Goal: Task Accomplishment & Management: Manage account settings

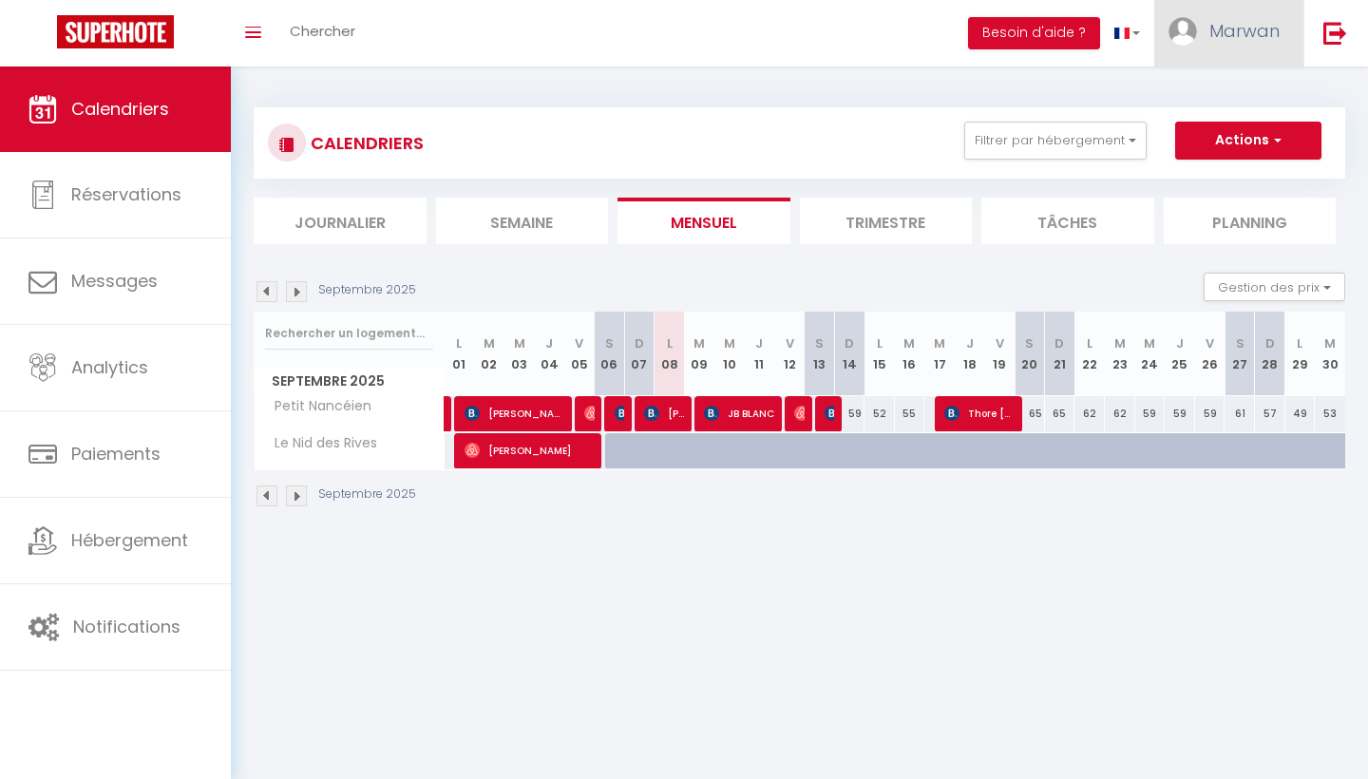
click at [1214, 38] on span "Marwan" at bounding box center [1245, 31] width 70 height 24
click at [1211, 92] on link "Paramètres" at bounding box center [1228, 95] width 141 height 32
select select "28"
select select "fr"
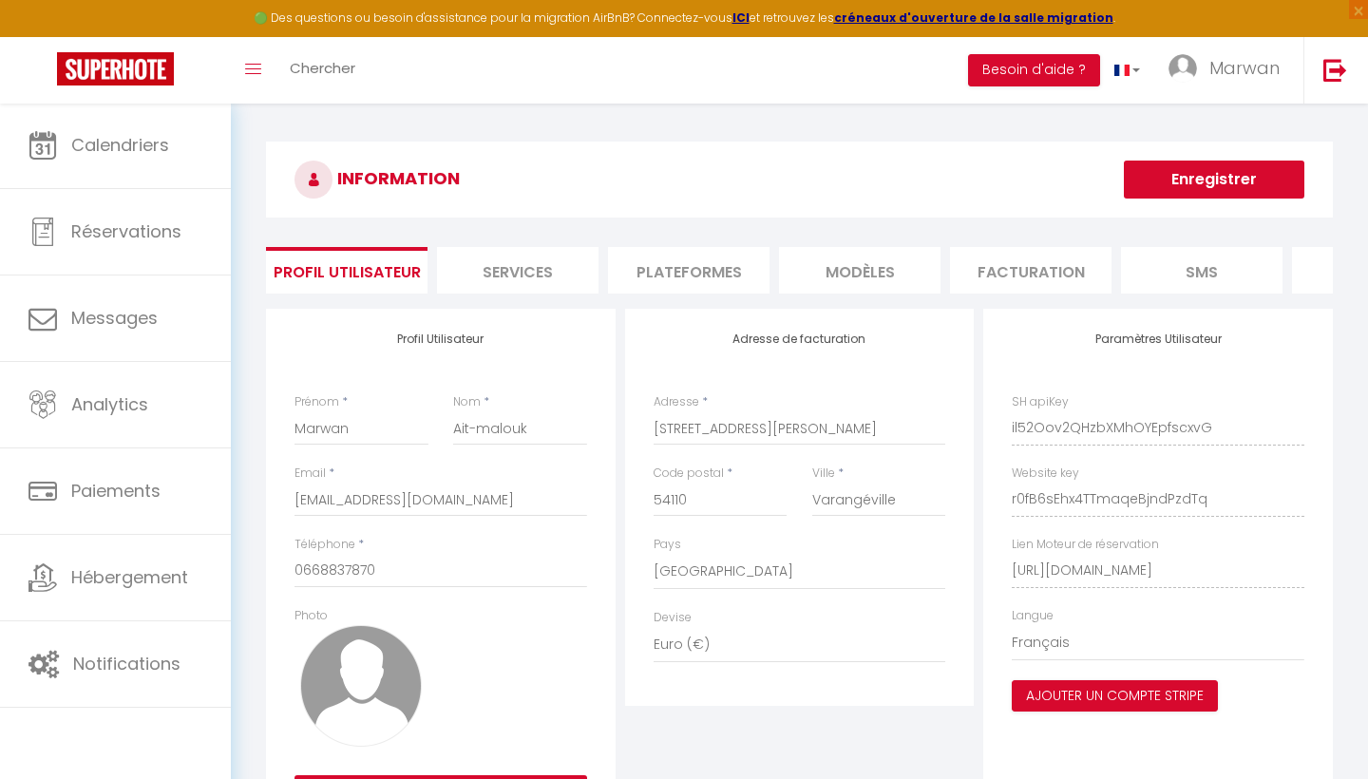
click at [697, 284] on li "Plateformes" at bounding box center [689, 270] width 162 height 47
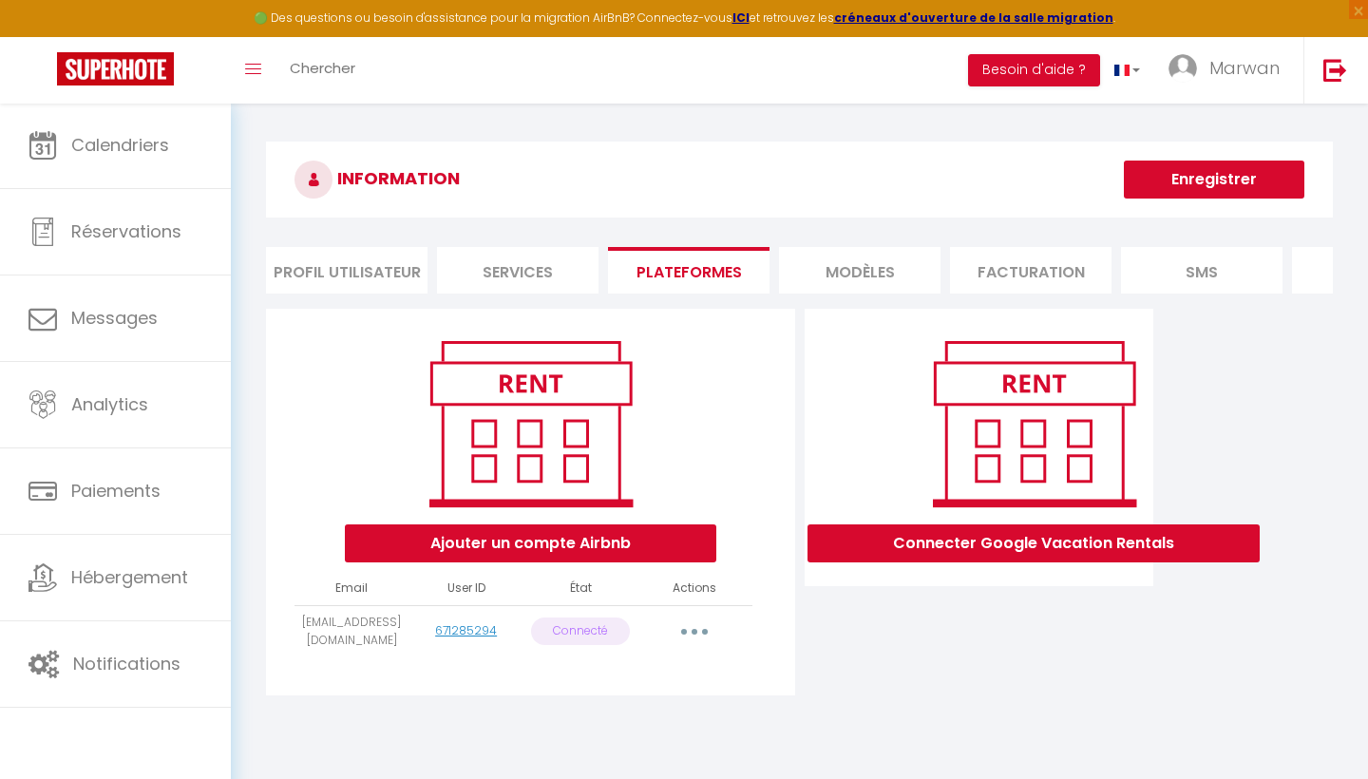
click at [607, 629] on p "Connecté" at bounding box center [580, 632] width 99 height 28
click at [684, 630] on button "button" at bounding box center [694, 632] width 53 height 30
click at [707, 398] on div "Ajouter un compte Airbnb" at bounding box center [530, 448] width 497 height 230
click at [601, 556] on button "Ajouter un compte Airbnb" at bounding box center [531, 544] width 372 height 38
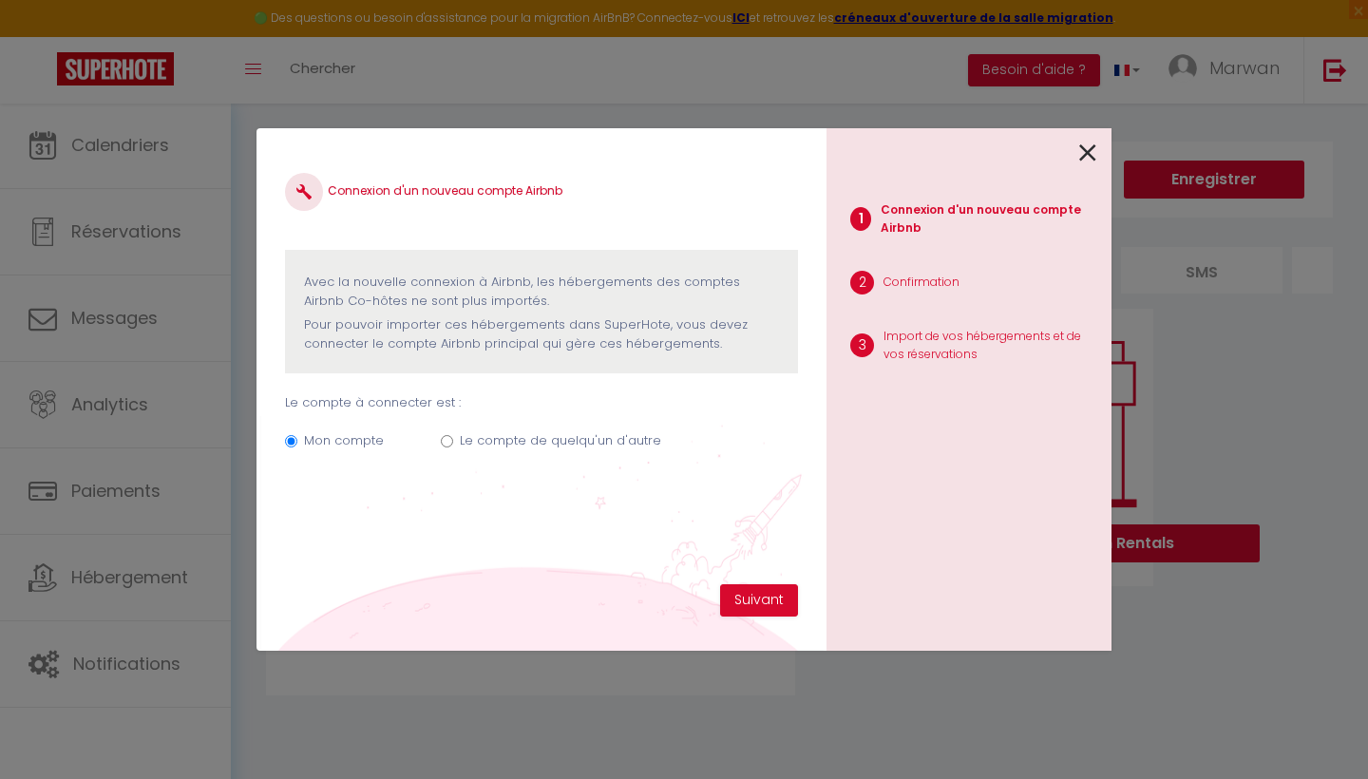
click at [443, 436] on input "Le compte de quelqu'un d'autre" at bounding box center [447, 441] width 12 height 12
radio input "true"
radio input "false"
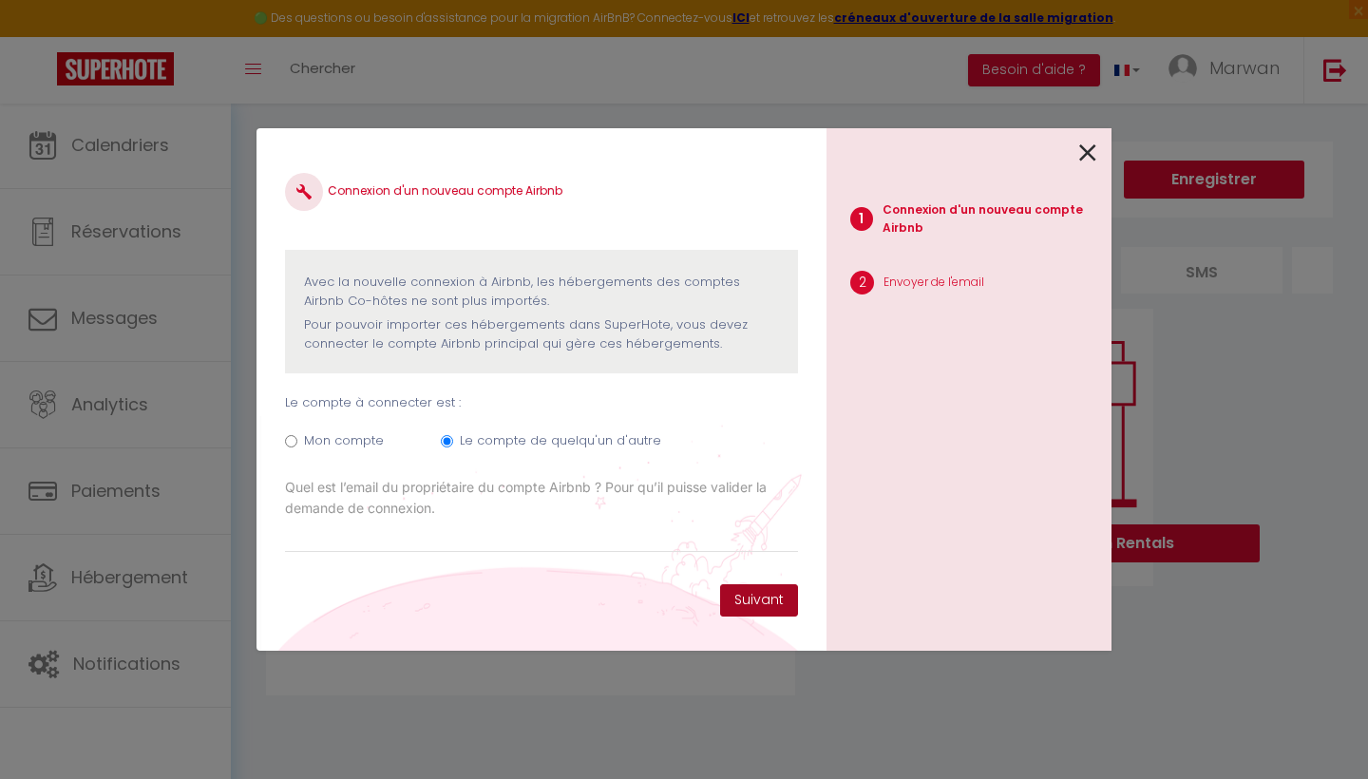
click at [760, 610] on button "Suivant" at bounding box center [759, 600] width 78 height 32
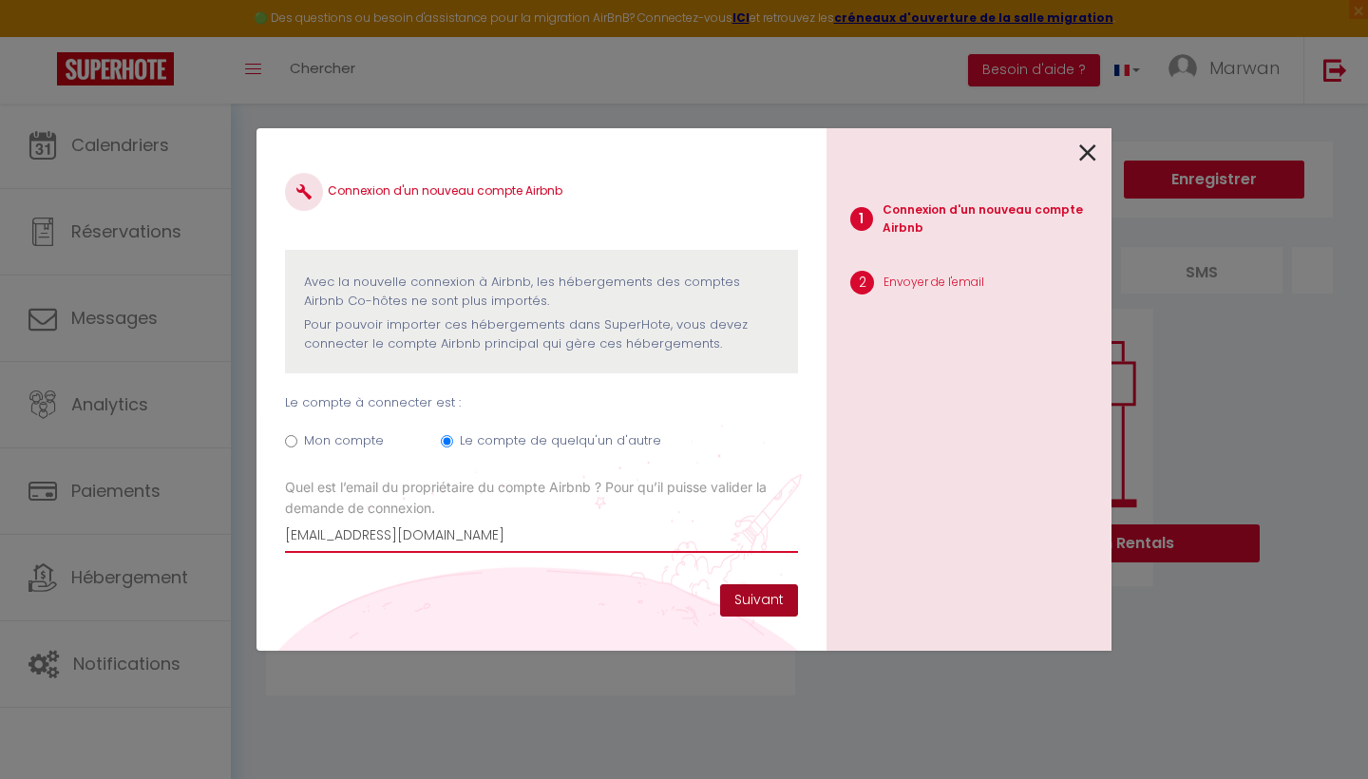
type input "[EMAIL_ADDRESS][DOMAIN_NAME]"
click at [756, 599] on button "Suivant" at bounding box center [759, 600] width 78 height 32
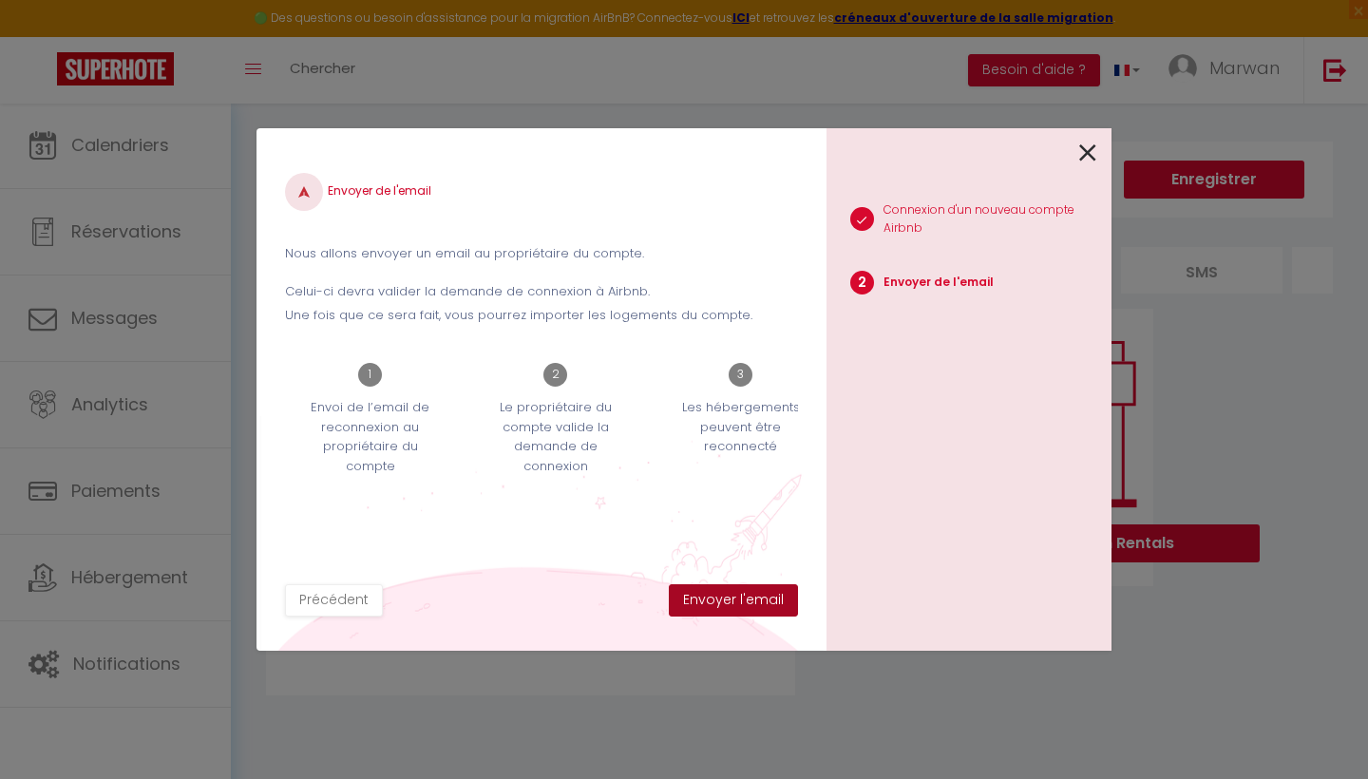
click at [756, 599] on button "Envoyer l'email" at bounding box center [733, 600] width 129 height 32
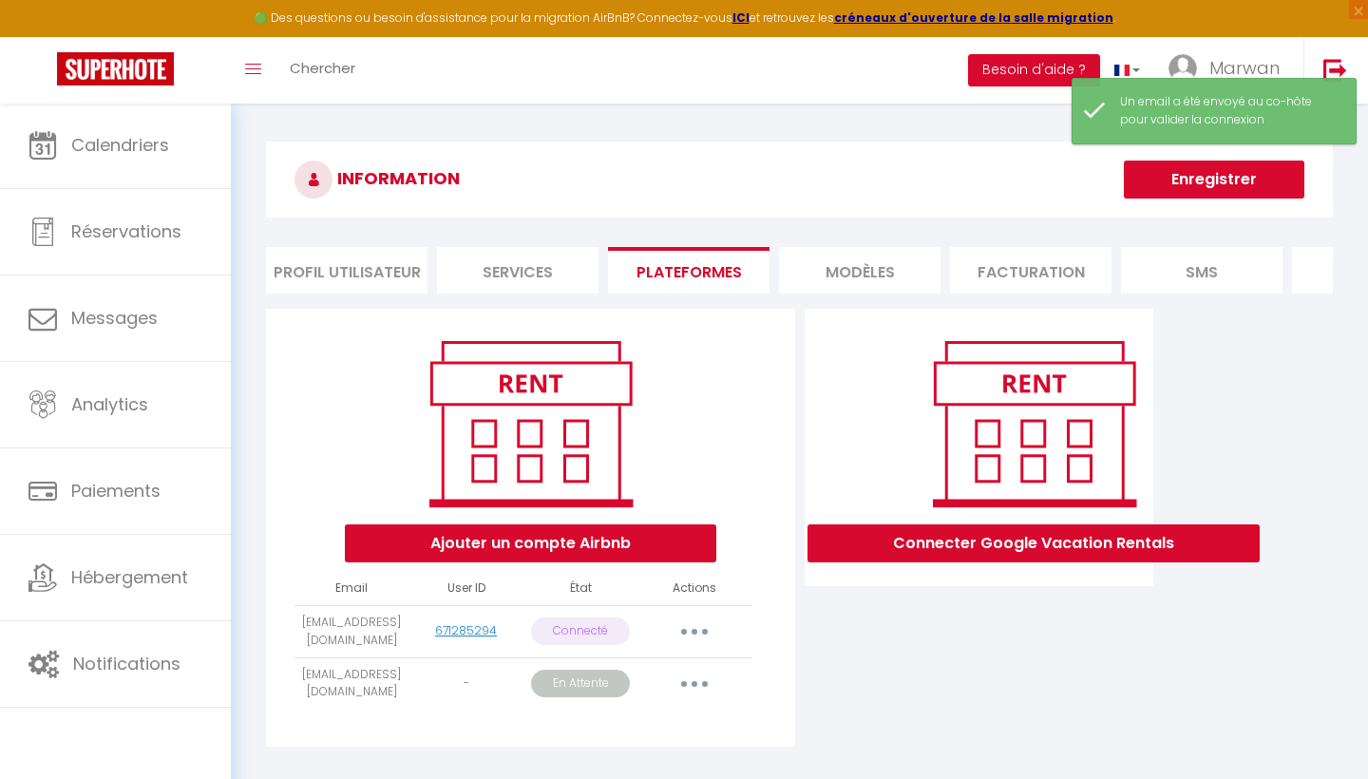
click at [691, 550] on button "Ajouter un compte Airbnb" at bounding box center [531, 544] width 372 height 38
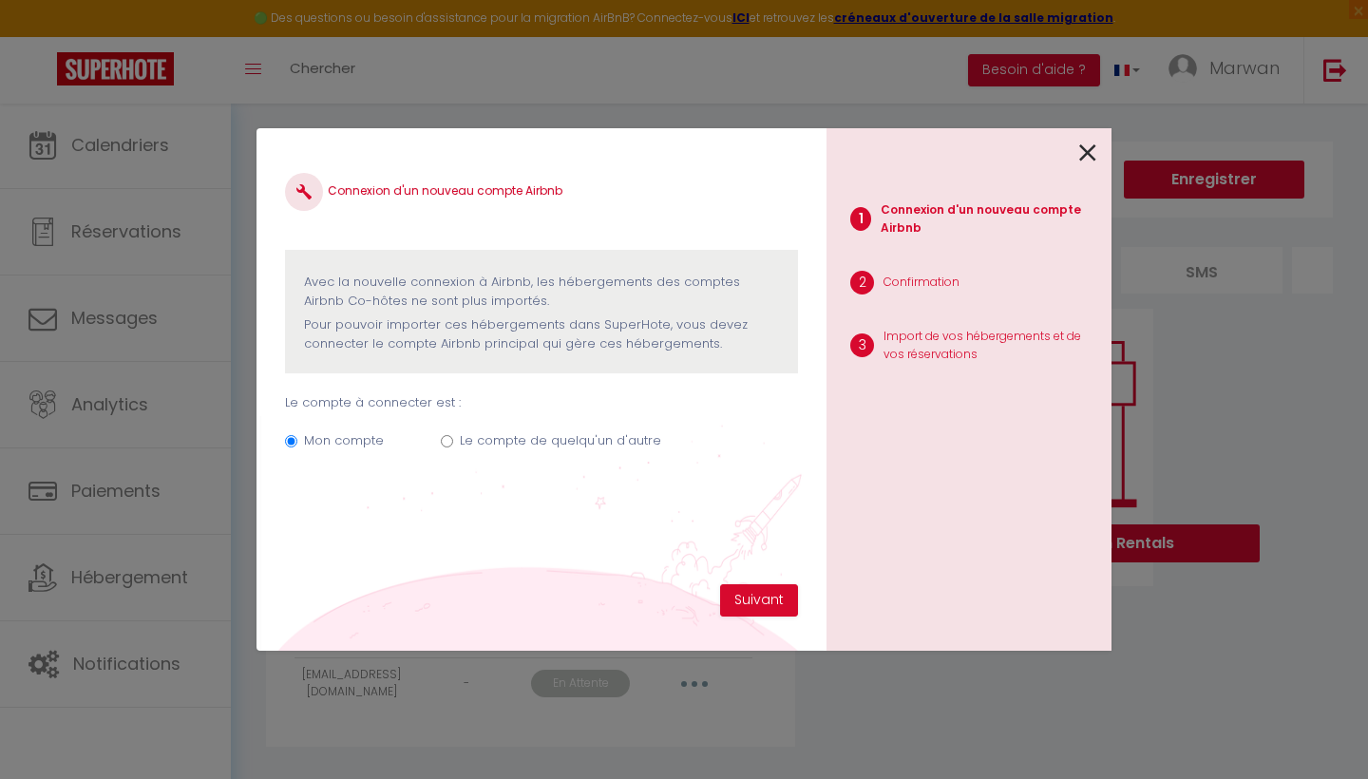
click at [450, 440] on input "Le compte de quelqu'un d'autre" at bounding box center [447, 441] width 12 height 12
radio input "true"
radio input "false"
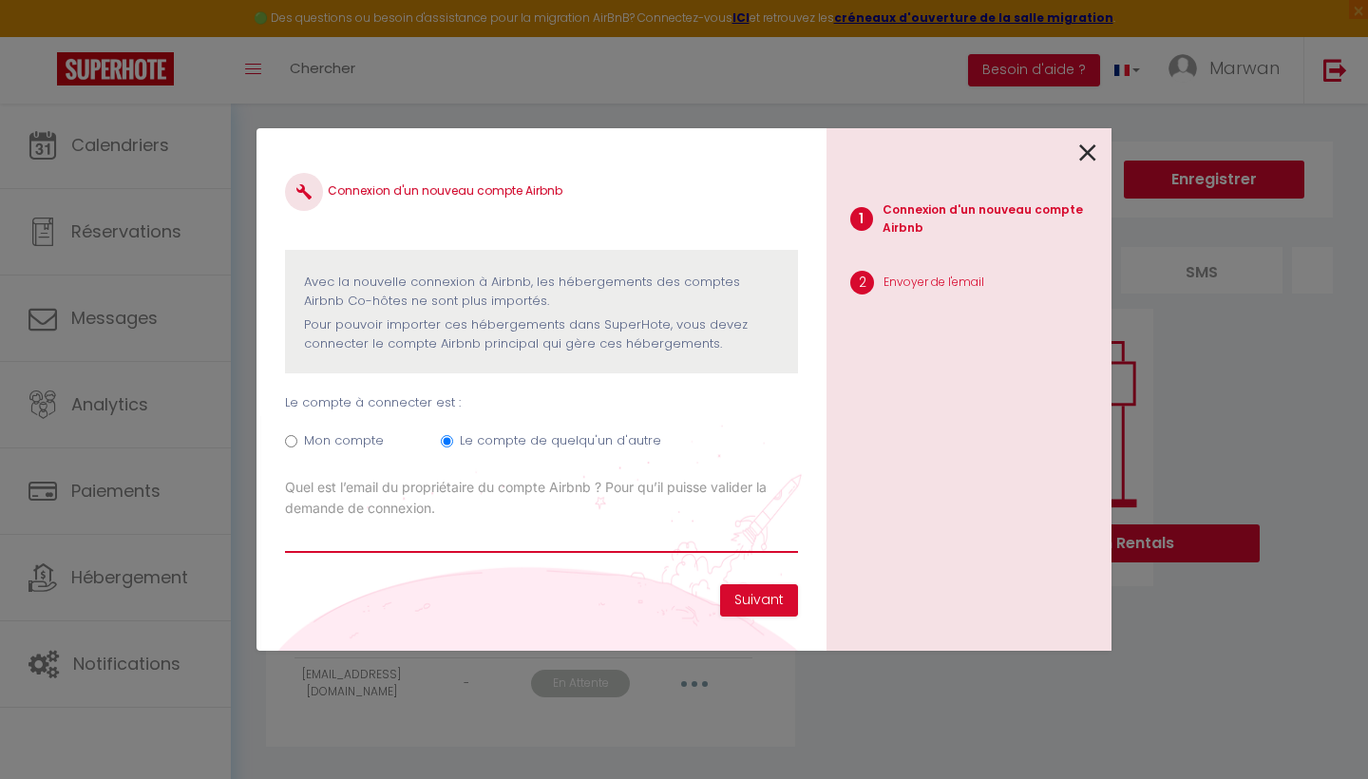
click at [485, 546] on input "Email connexion Airbnb" at bounding box center [541, 536] width 513 height 34
click at [323, 532] on input "my.elyyaagoubi" at bounding box center [541, 536] width 513 height 34
click at [329, 531] on input "my.elyyaagoubi" at bounding box center [541, 536] width 513 height 34
click at [400, 519] on input "my.elyaagoubi" at bounding box center [541, 536] width 513 height 34
click at [400, 538] on input "my.elyaagoubi" at bounding box center [541, 536] width 513 height 34
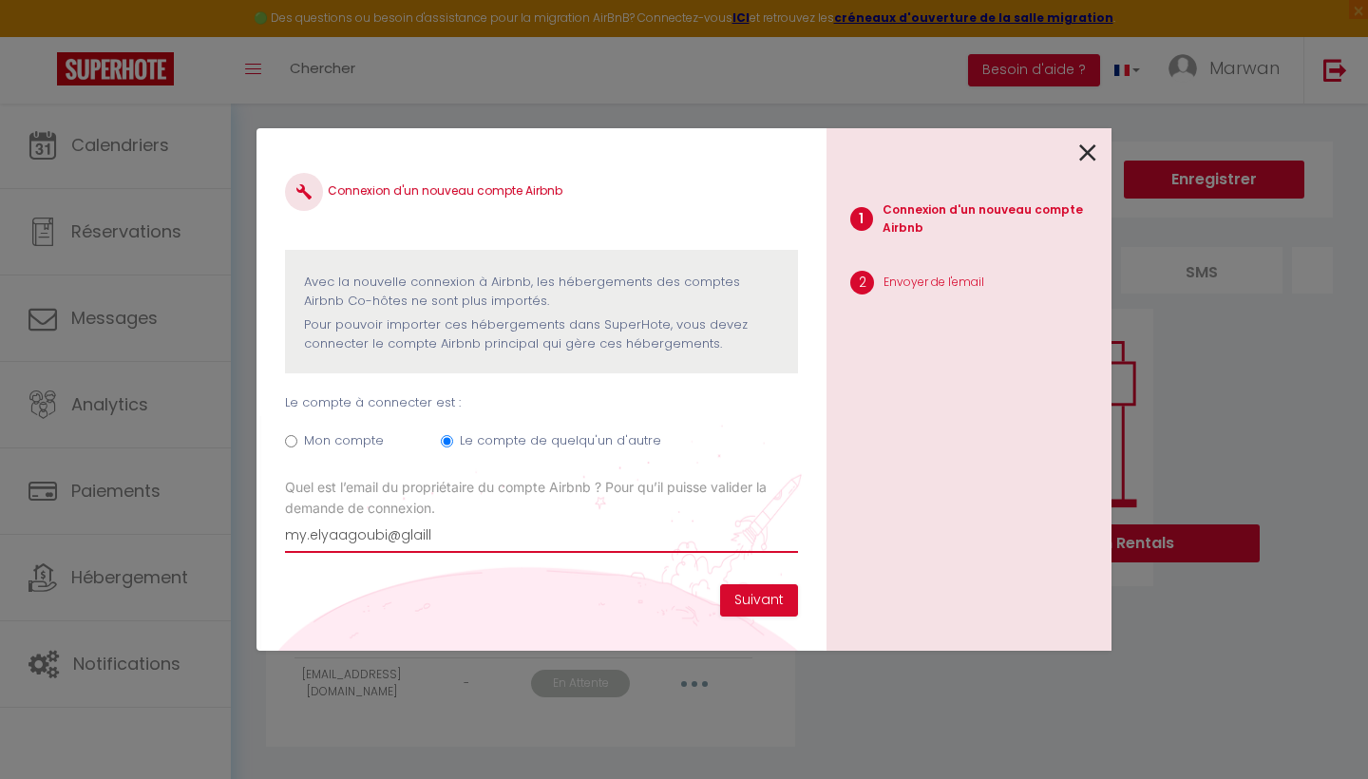
click at [415, 528] on input "my.elyaagoubi@glaill" at bounding box center [541, 536] width 513 height 34
type input "[EMAIL_ADDRESS][DOMAIN_NAME]"
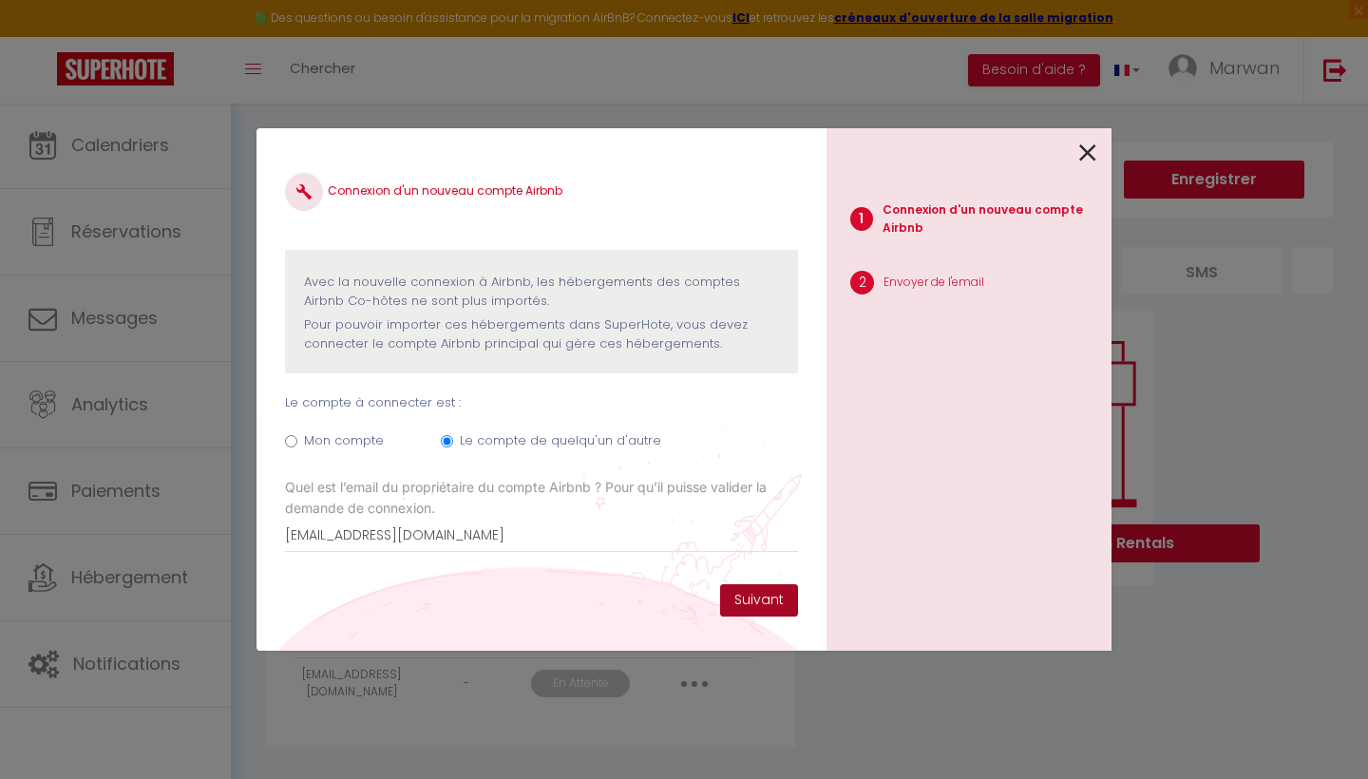
click at [729, 603] on button "Suivant" at bounding box center [759, 600] width 78 height 32
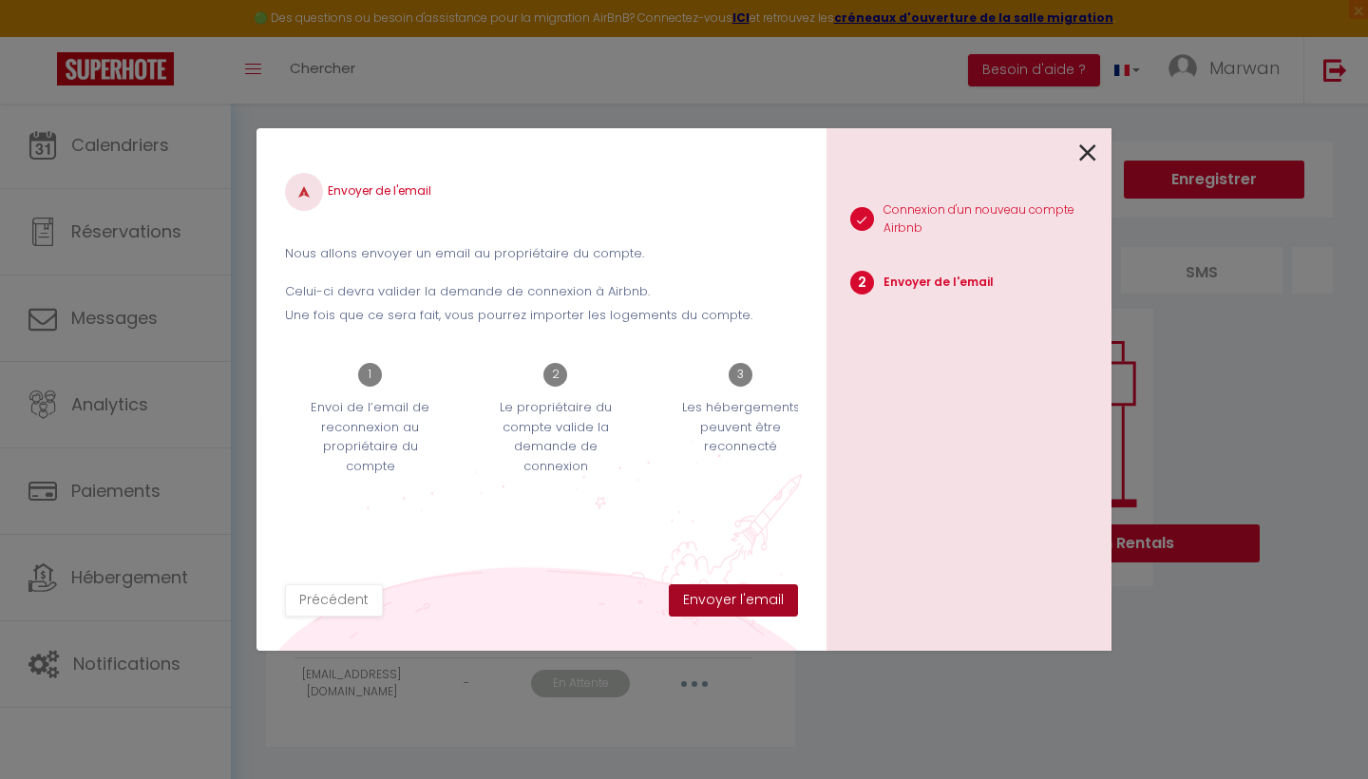
click at [729, 603] on button "Envoyer l'email" at bounding box center [733, 600] width 129 height 32
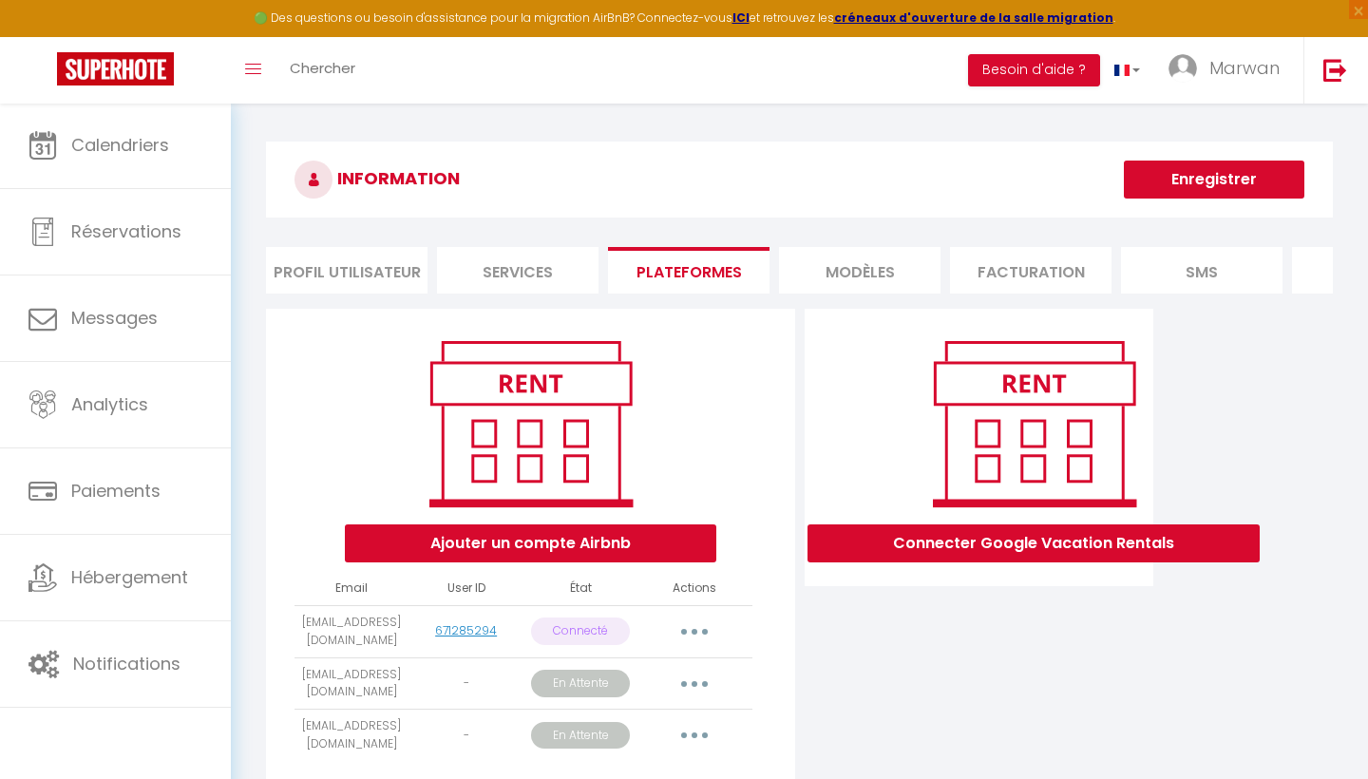
click at [863, 166] on h3 "INFORMATION" at bounding box center [799, 180] width 1067 height 76
